Goal: Transaction & Acquisition: Purchase product/service

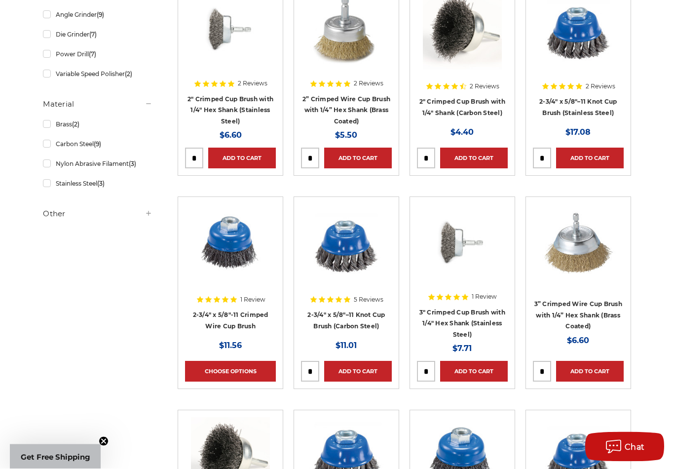
scroll to position [239, 0]
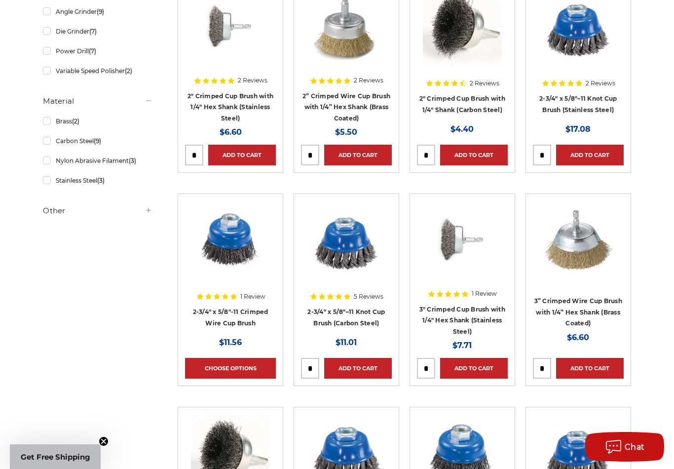
click at [493, 305] on link "3" Crimped Cup Brush with 1/4" Hex Shank (Stainless Steel)" at bounding box center [462, 320] width 86 height 30
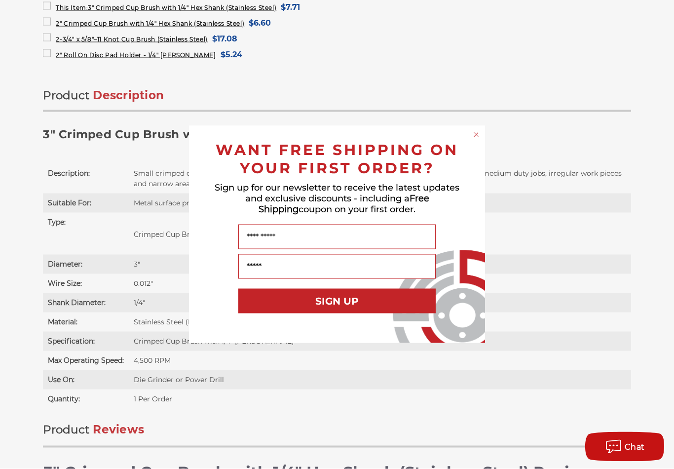
scroll to position [523, 0]
click at [475, 140] on circle "Close dialog" at bounding box center [475, 134] width 9 height 9
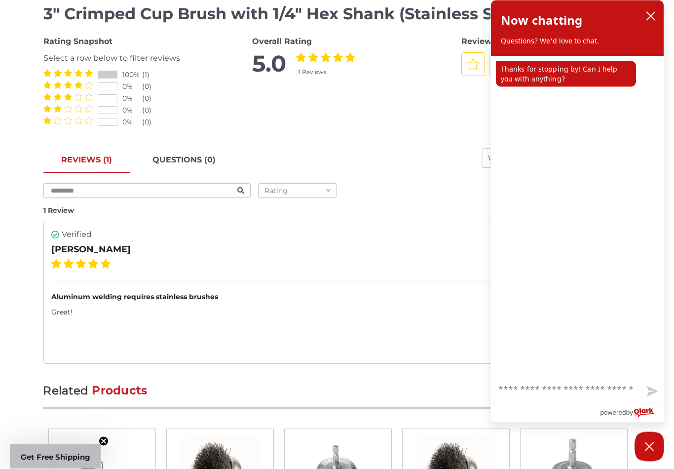
scroll to position [969, 0]
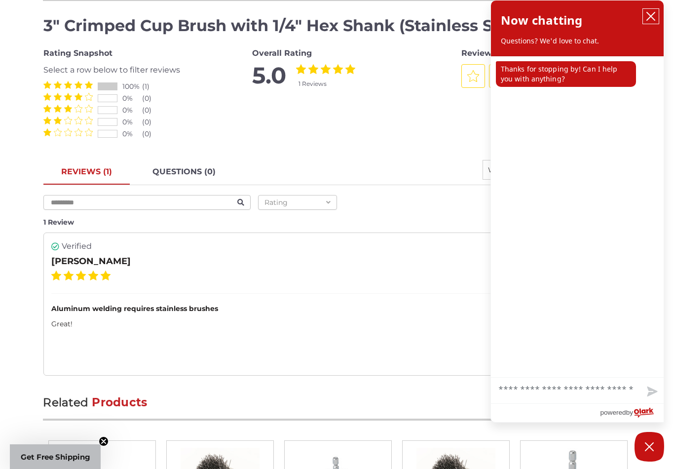
click at [650, 18] on icon "close chatbox" at bounding box center [651, 16] width 10 height 10
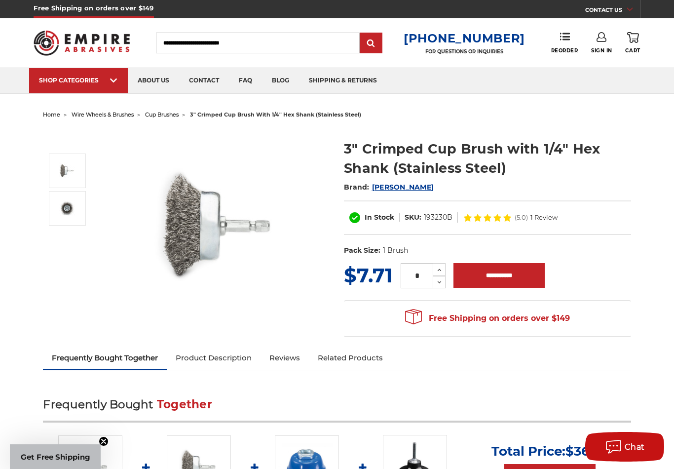
scroll to position [0, 0]
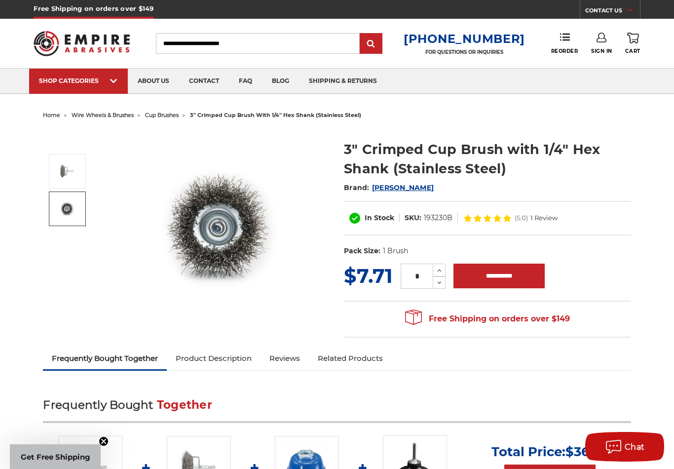
click at [58, 194] on link at bounding box center [67, 208] width 37 height 35
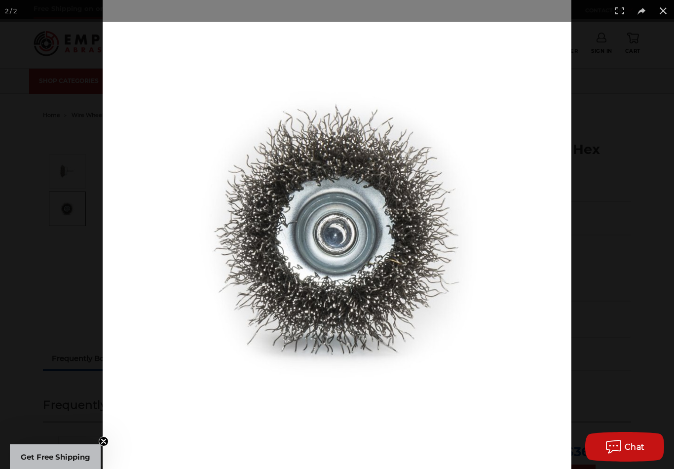
click at [661, 14] on button at bounding box center [663, 11] width 22 height 22
